Goal: Task Accomplishment & Management: Manage account settings

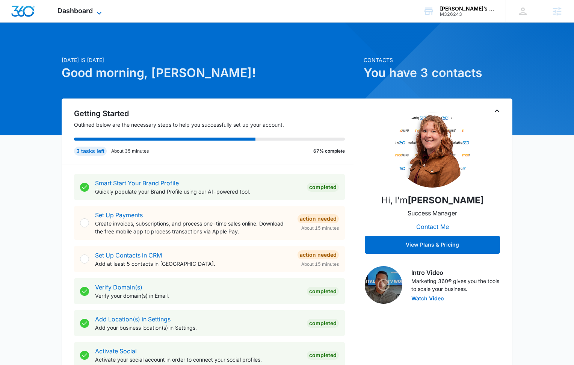
click at [96, 9] on icon at bounding box center [99, 13] width 9 height 9
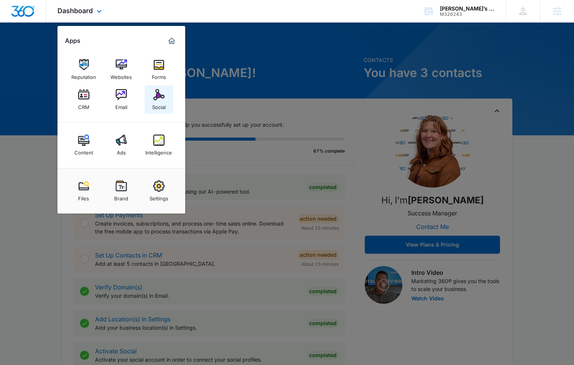
click at [158, 99] on img at bounding box center [158, 94] width 11 height 11
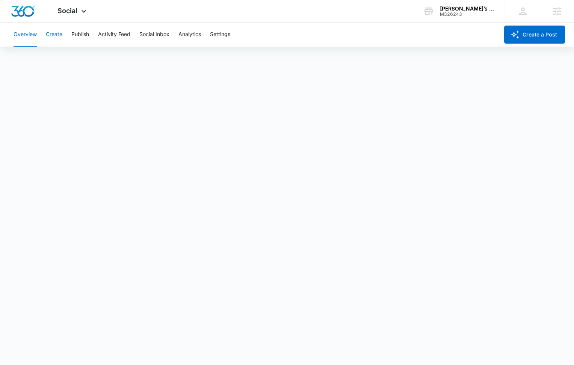
click at [54, 31] on button "Create" at bounding box center [54, 35] width 17 height 24
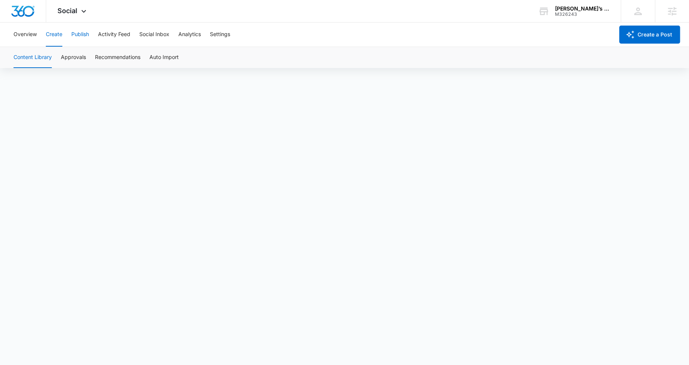
click at [89, 34] on button "Publish" at bounding box center [80, 35] width 18 height 24
click at [64, 62] on button "Schedules" at bounding box center [58, 57] width 26 height 21
click at [56, 37] on button "Create" at bounding box center [54, 35] width 17 height 24
click at [80, 57] on button "Approvals" at bounding box center [73, 57] width 25 height 21
click at [84, 33] on button "Publish" at bounding box center [80, 35] width 18 height 24
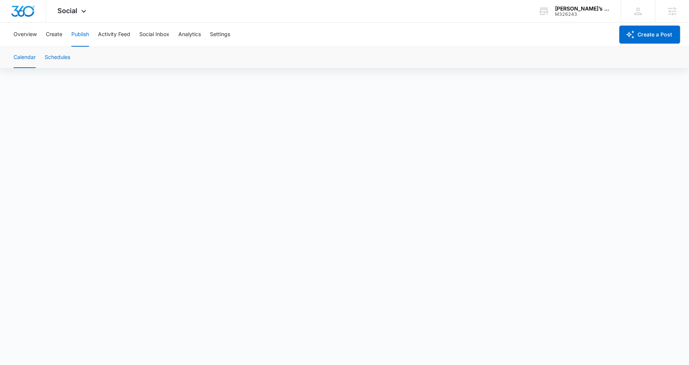
click at [64, 55] on button "Schedules" at bounding box center [58, 57] width 26 height 21
click at [53, 35] on button "Create" at bounding box center [54, 35] width 17 height 24
click at [83, 38] on button "Publish" at bounding box center [80, 35] width 18 height 24
click at [64, 57] on button "Schedules" at bounding box center [58, 57] width 26 height 21
click at [26, 62] on button "Calendar" at bounding box center [25, 57] width 22 height 21
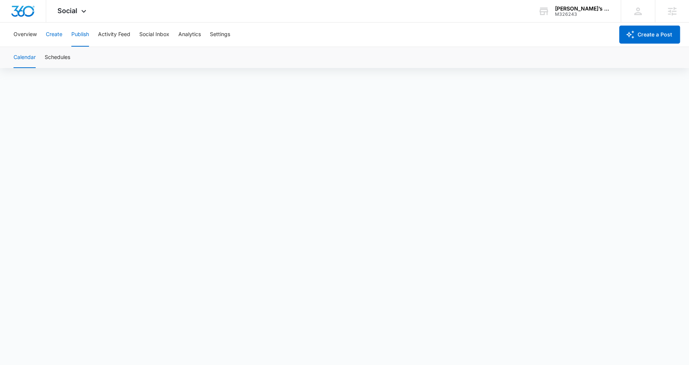
click at [56, 30] on button "Create" at bounding box center [54, 35] width 17 height 24
click at [78, 54] on button "Approvals" at bounding box center [73, 57] width 25 height 21
